Goal: Find specific page/section

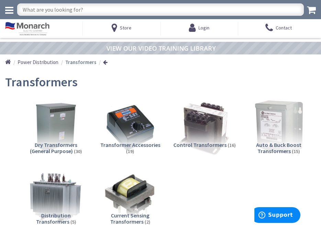
click at [98, 10] on input "text" at bounding box center [160, 9] width 286 height 12
type input "552740"
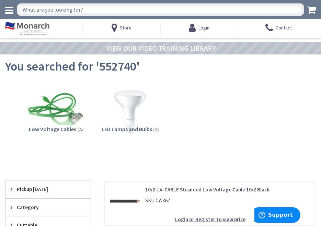
click at [80, 10] on input "text" at bounding box center [160, 9] width 286 height 12
type input "18752"
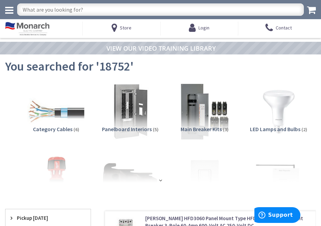
click at [36, 28] on img at bounding box center [27, 29] width 44 height 14
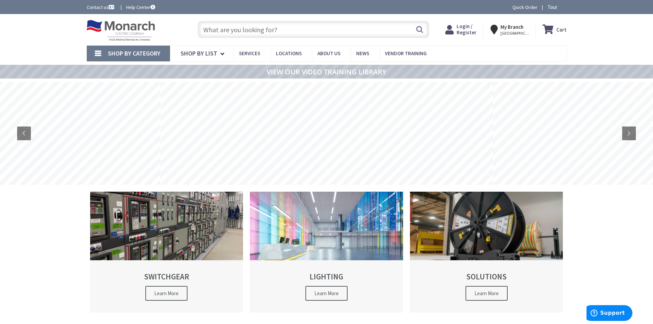
click at [249, 27] on input "text" at bounding box center [313, 29] width 231 height 17
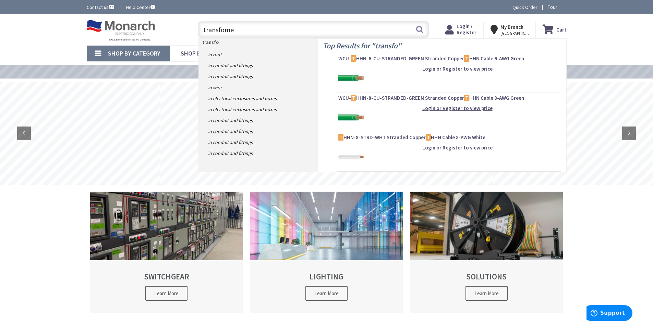
type input "transfomer"
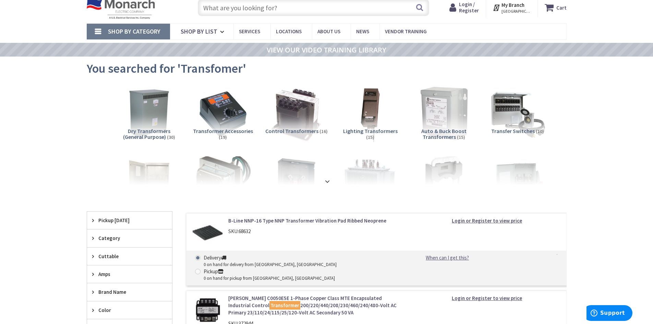
scroll to position [34, 0]
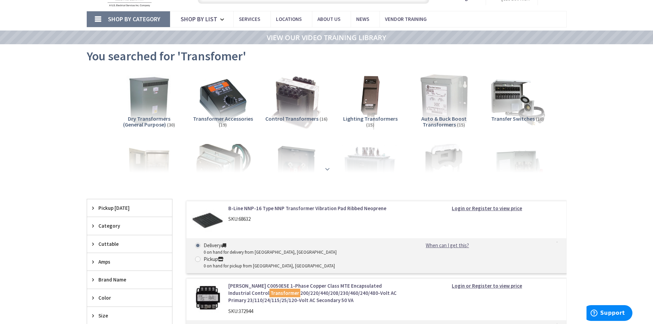
click at [328, 169] on strong at bounding box center [327, 166] width 8 height 8
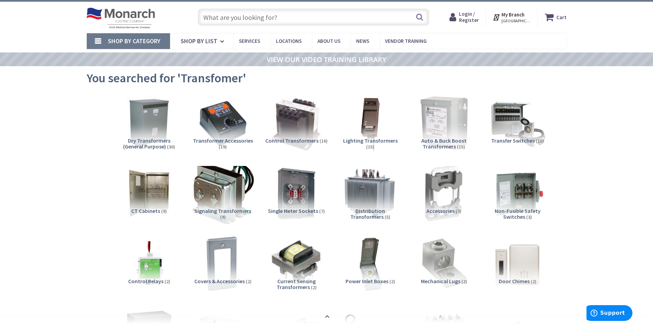
scroll to position [0, 0]
